Goal: Information Seeking & Learning: Check status

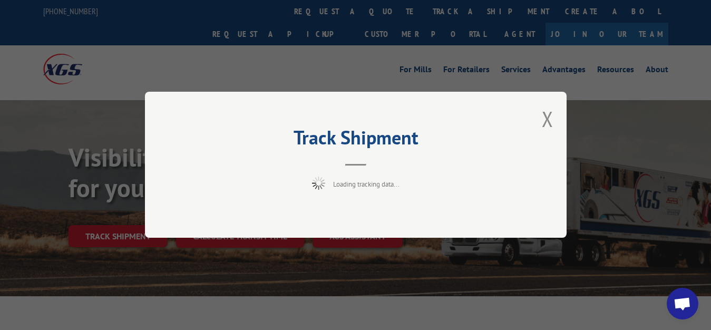
scroll to position [54, 0]
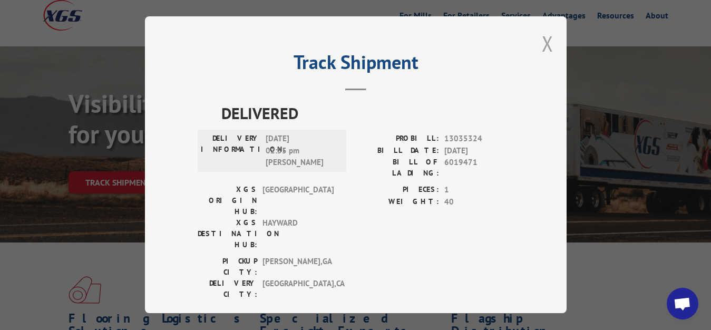
click at [542, 38] on button "Close modal" at bounding box center [548, 44] width 12 height 28
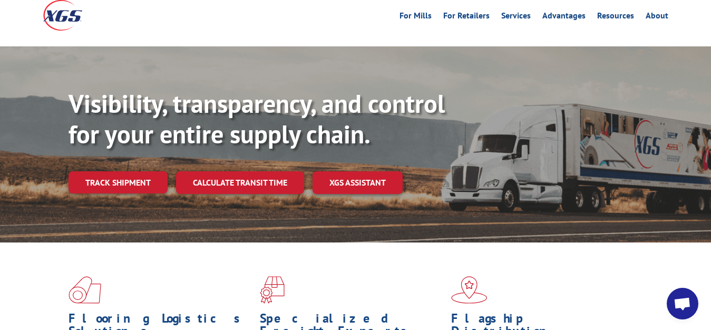
click at [122, 171] on link "Track shipment" at bounding box center [118, 182] width 99 height 22
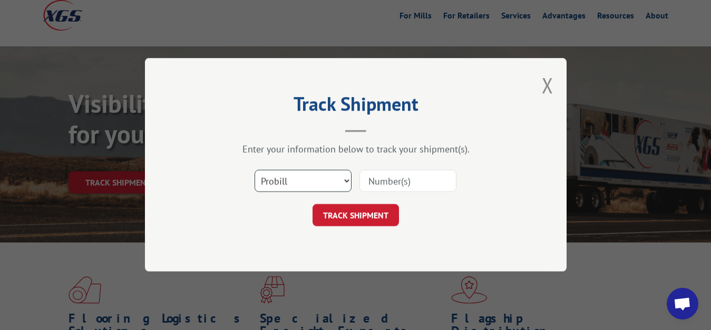
click at [255, 170] on select "Select category... Probill BOL PO" at bounding box center [303, 181] width 97 height 22
select select "bol"
click option "BOL" at bounding box center [0, 0] width 0 height 0
click at [405, 171] on input at bounding box center [408, 181] width 97 height 22
type input "6019474"
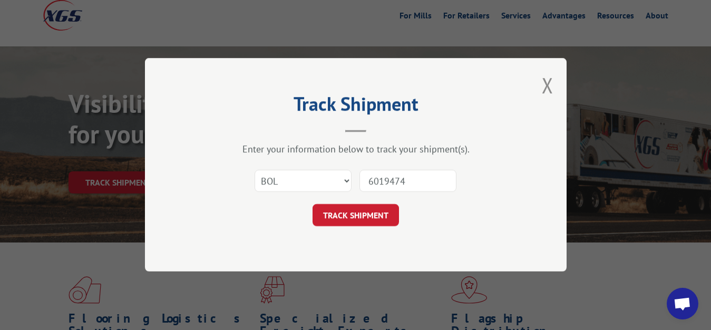
click button "TRACK SHIPMENT" at bounding box center [356, 216] width 86 height 22
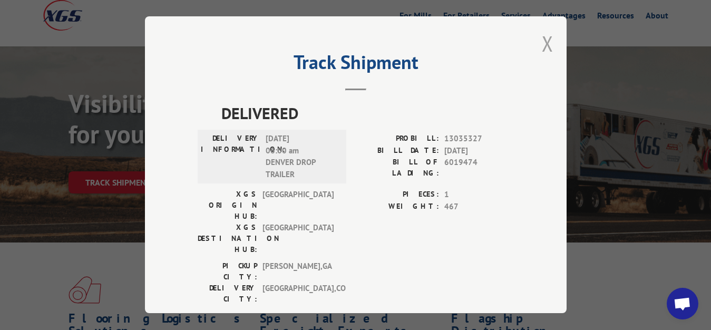
click at [542, 39] on button "Close modal" at bounding box center [548, 44] width 12 height 28
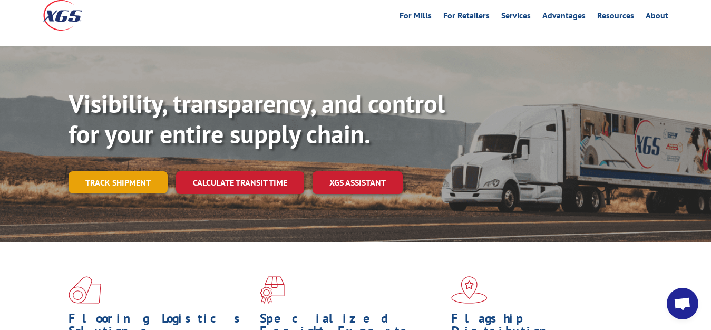
click at [112, 171] on link "Track shipment" at bounding box center [118, 182] width 99 height 22
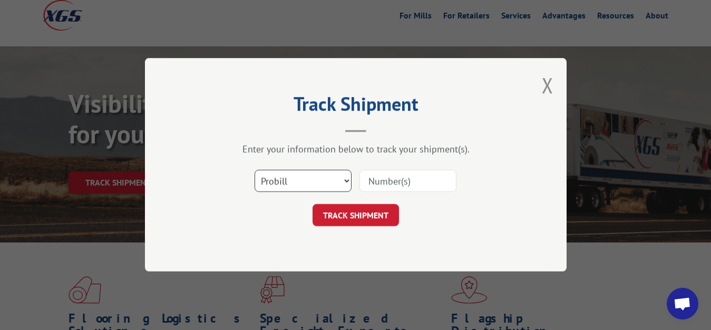
click at [255, 170] on select "Select category... Probill BOL PO" at bounding box center [303, 181] width 97 height 22
select select "bol"
click option "BOL" at bounding box center [0, 0] width 0 height 0
click at [379, 178] on input at bounding box center [408, 181] width 97 height 22
type input "6019475"
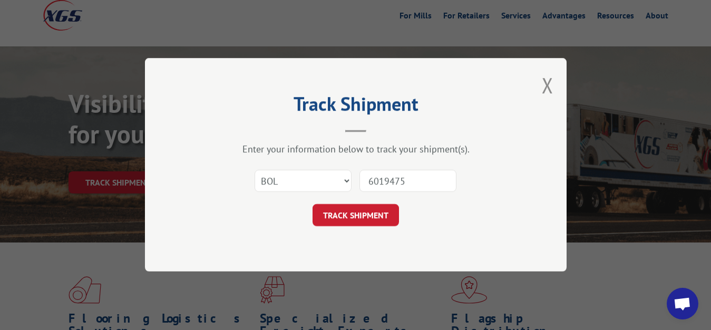
click button "TRACK SHIPMENT" at bounding box center [356, 216] width 86 height 22
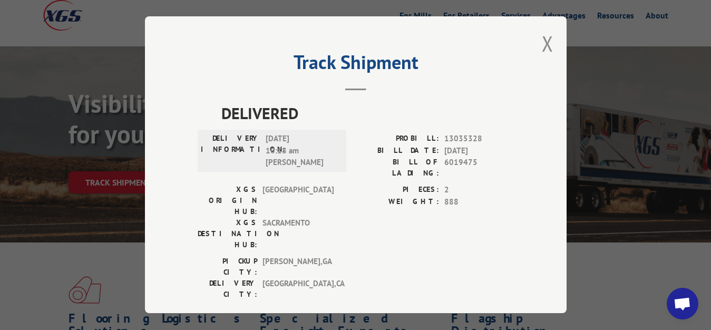
click at [542, 40] on button "Close modal" at bounding box center [548, 44] width 12 height 28
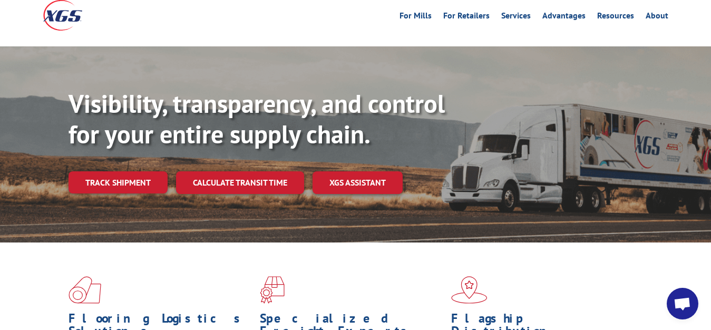
drag, startPoint x: 83, startPoint y: 157, endPoint x: 136, endPoint y: 161, distance: 52.9
click at [83, 171] on link "Track shipment" at bounding box center [118, 182] width 99 height 22
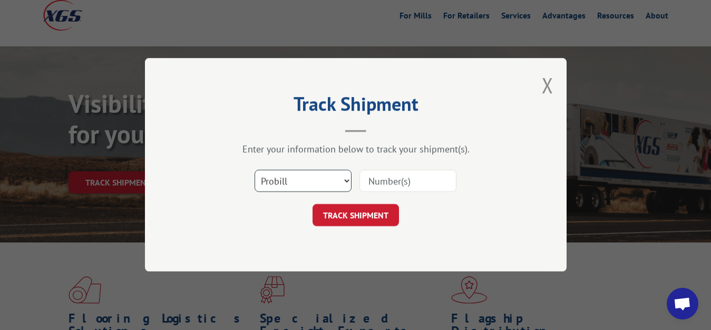
click at [255, 170] on select "Select category... Probill BOL PO" at bounding box center [303, 181] width 97 height 22
select select "bol"
click option "BOL" at bounding box center [0, 0] width 0 height 0
click at [404, 169] on div "Select category... Probill BOL PO" at bounding box center [356, 181] width 316 height 35
click at [390, 175] on input at bounding box center [408, 181] width 97 height 22
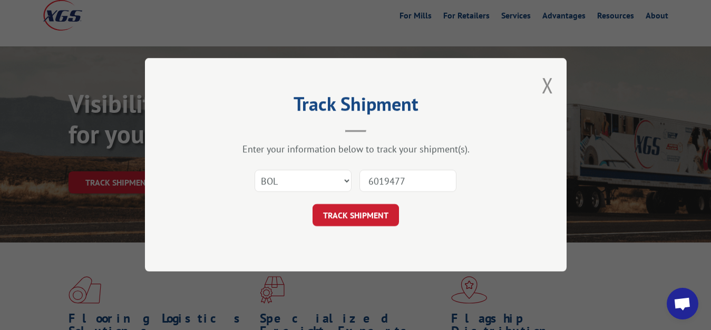
type input "6019477"
click button "TRACK SHIPMENT" at bounding box center [356, 216] width 86 height 22
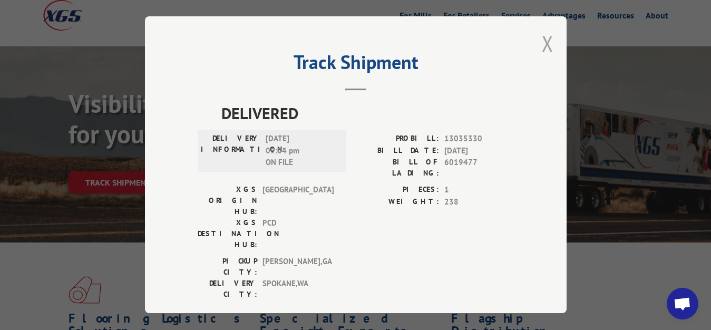
click at [542, 41] on button "Close modal" at bounding box center [548, 44] width 12 height 28
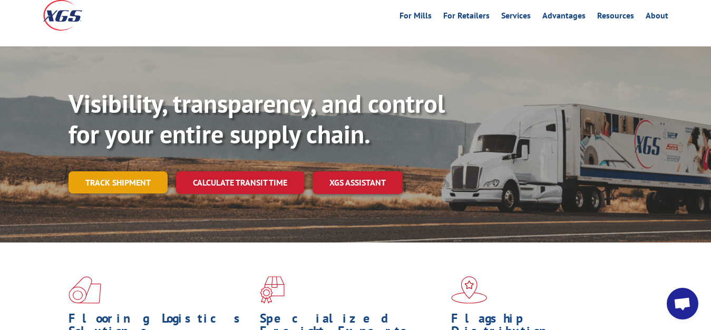
click at [116, 171] on link "Track shipment" at bounding box center [118, 182] width 99 height 22
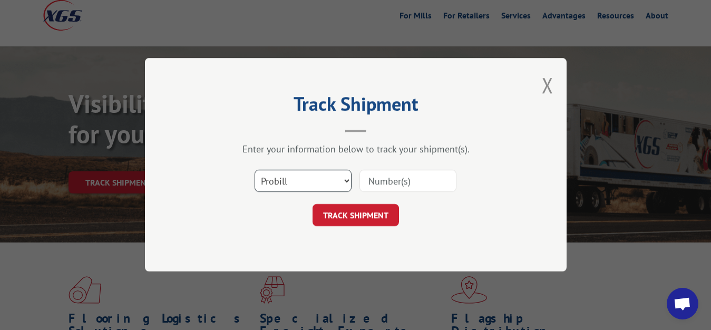
click at [255, 170] on select "Select category... Probill BOL PO" at bounding box center [303, 181] width 97 height 22
select select "bol"
click option "BOL" at bounding box center [0, 0] width 0 height 0
drag, startPoint x: 369, startPoint y: 183, endPoint x: 438, endPoint y: 103, distance: 105.4
click at [398, 170] on input at bounding box center [408, 181] width 97 height 22
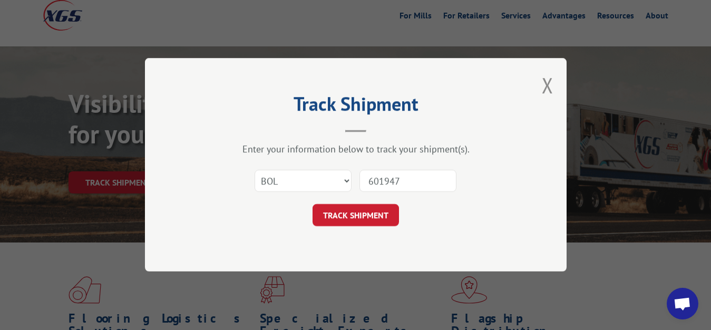
type input "6019473"
click button "TRACK SHIPMENT" at bounding box center [356, 216] width 86 height 22
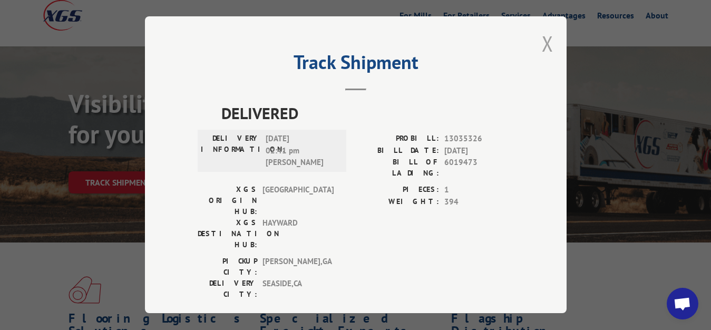
click at [542, 40] on button "Close modal" at bounding box center [548, 44] width 12 height 28
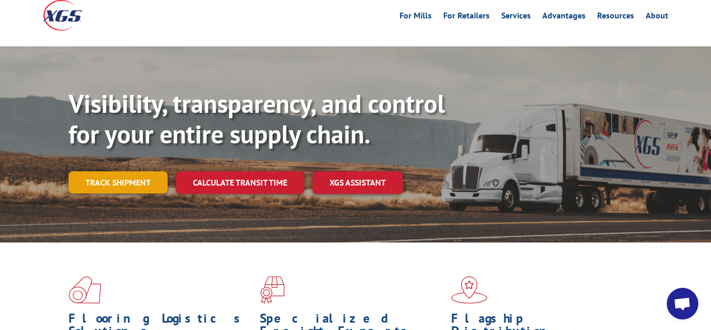
click at [119, 171] on link "Track shipment" at bounding box center [118, 182] width 99 height 22
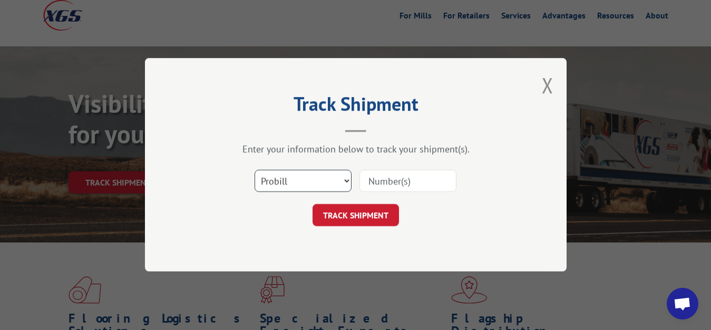
click at [255, 170] on select "Select category... Probill BOL PO" at bounding box center [303, 181] width 97 height 22
select select "bol"
click option "BOL" at bounding box center [0, 0] width 0 height 0
drag, startPoint x: 372, startPoint y: 183, endPoint x: 396, endPoint y: 135, distance: 54.2
click at [372, 180] on input at bounding box center [408, 181] width 97 height 22
